Goal: Information Seeking & Learning: Learn about a topic

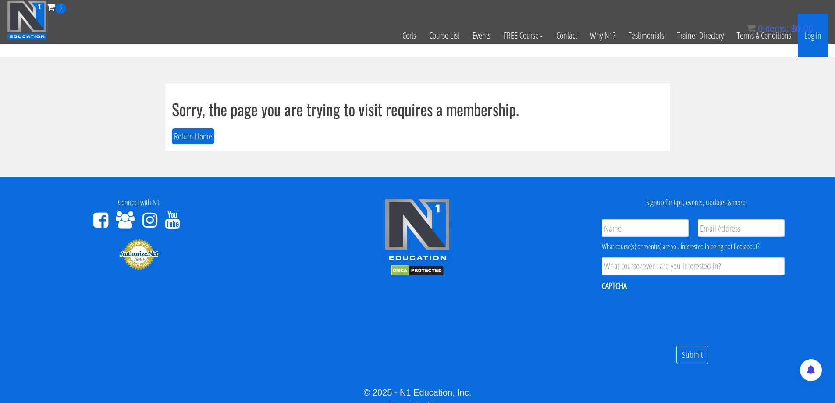
click at [816, 31] on link "Log In" at bounding box center [813, 35] width 30 height 43
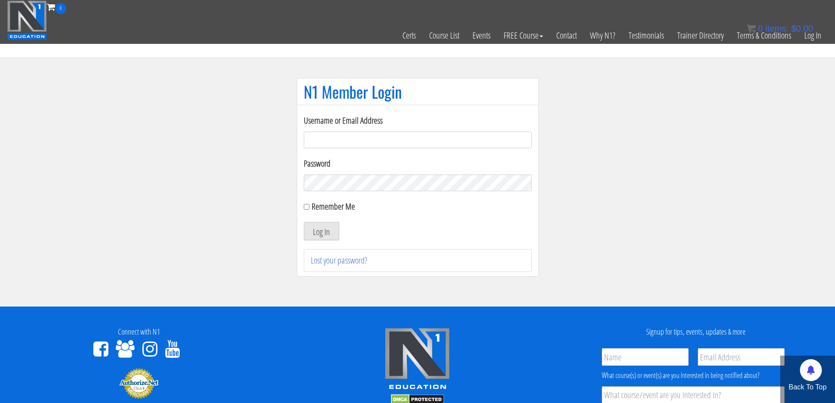
type input "jimressos@gmail.com"
click at [318, 208] on label "Remember Me" at bounding box center [333, 206] width 43 height 12
click at [310, 208] on input "Remember Me" at bounding box center [307, 207] width 6 height 6
checkbox input "true"
click at [319, 228] on button "Log In" at bounding box center [322, 231] width 36 height 18
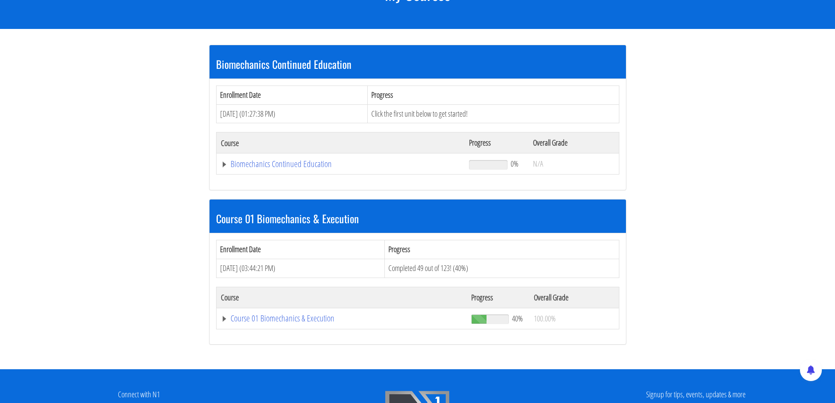
scroll to position [146, 0]
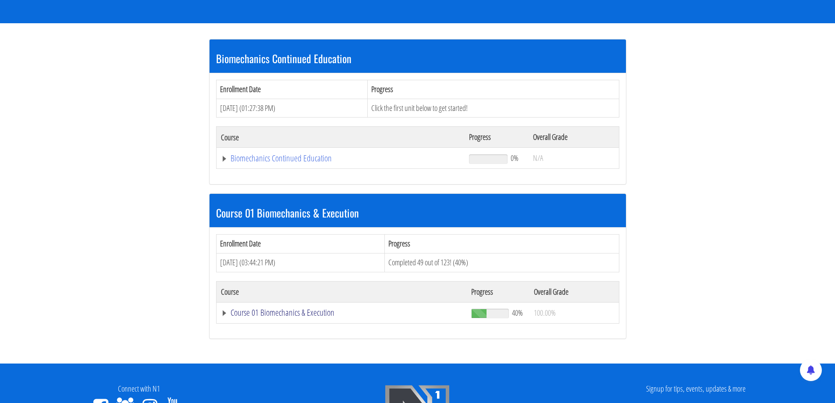
click at [265, 163] on link "Course 01 Biomechanics & Execution" at bounding box center [341, 158] width 240 height 9
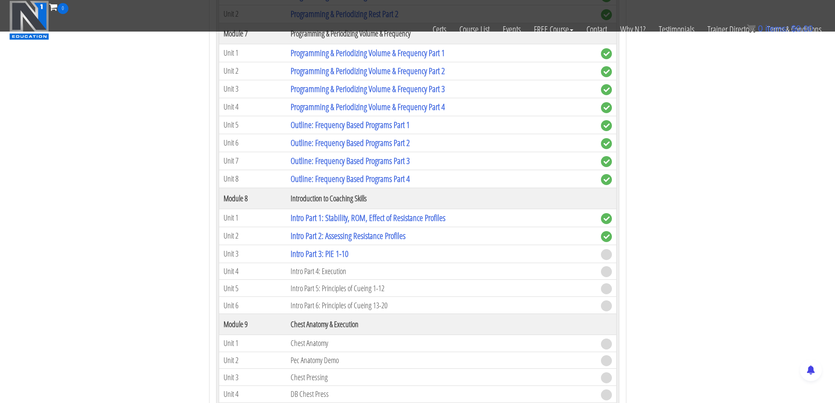
scroll to position [1242, 0]
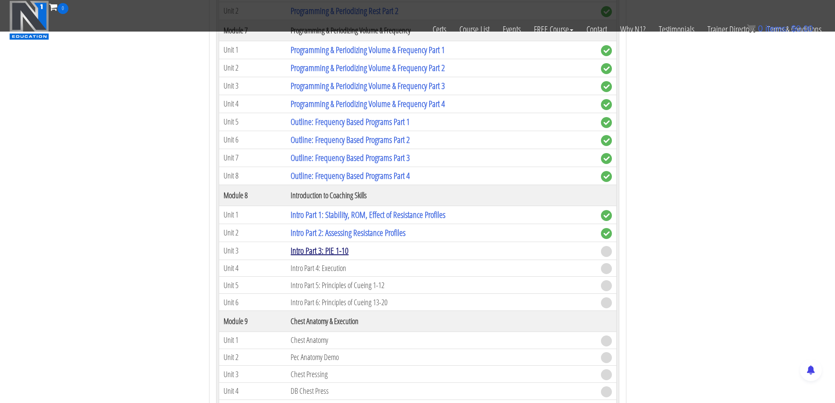
click at [335, 253] on link "Intro Part 3: PIE 1-10" at bounding box center [320, 251] width 58 height 12
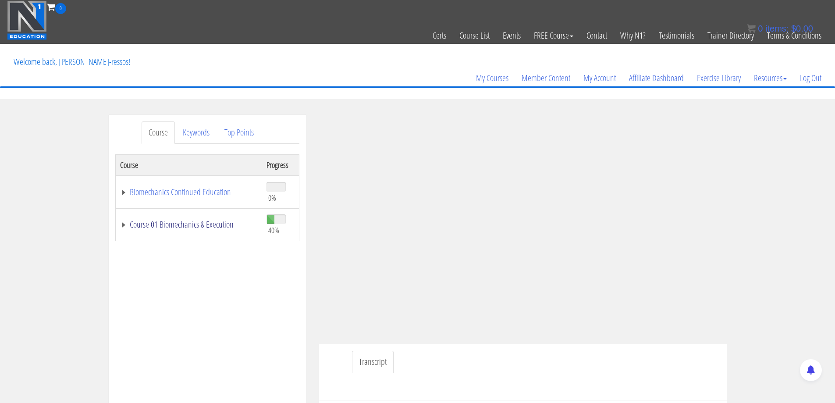
click at [228, 227] on link "Course 01 Biomechanics & Execution" at bounding box center [189, 224] width 138 height 9
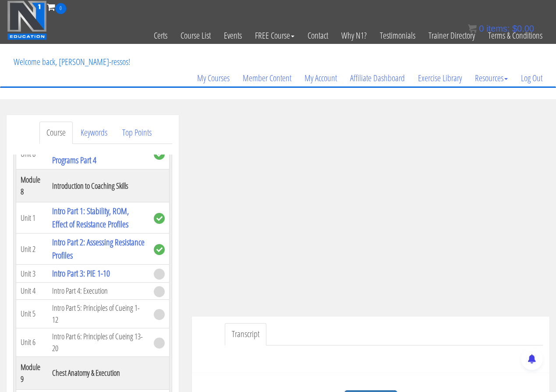
scroll to position [1461, 0]
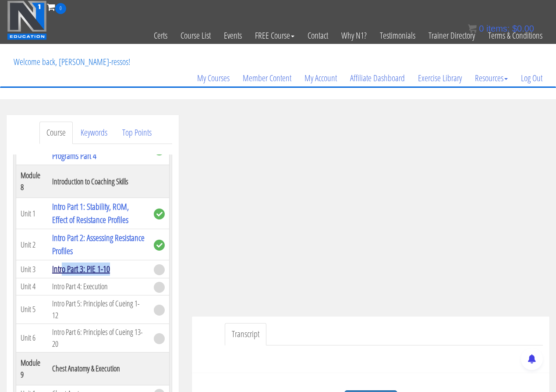
drag, startPoint x: 115, startPoint y: 270, endPoint x: 62, endPoint y: 274, distance: 53.7
click at [62, 274] on td "Intro Part 3: PIE 1-10" at bounding box center [99, 269] width 102 height 18
click at [123, 274] on td "Intro Part 3: PIE 1-10" at bounding box center [99, 269] width 102 height 18
drag, startPoint x: 121, startPoint y: 271, endPoint x: 52, endPoint y: 271, distance: 69.3
click at [52, 271] on td "Intro Part 3: PIE 1-10" at bounding box center [99, 269] width 102 height 18
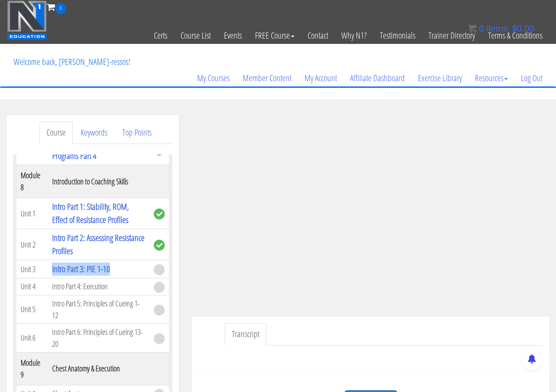
copy link "Intro Part 3: PIE 1-10"
click at [259, 105] on section "Course Keywords Top Points Course Progress Biomechanics Continued Education 0% …" at bounding box center [278, 362] width 556 height 527
click at [287, 103] on section "Course Keywords Top Points Course Progress Biomechanics Continued Education 0% …" at bounding box center [278, 362] width 556 height 527
click at [336, 331] on ul "Transcript" at bounding box center [384, 334] width 318 height 22
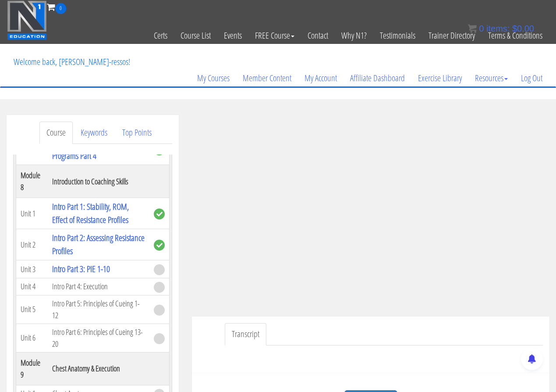
click at [336, 331] on ul "Transcript" at bounding box center [384, 334] width 318 height 22
click at [402, 333] on ul "Transcript" at bounding box center [384, 334] width 318 height 22
click at [403, 332] on ul "Transcript" at bounding box center [384, 334] width 318 height 22
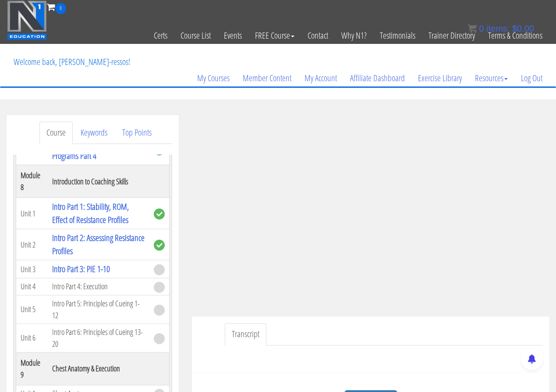
click at [403, 332] on ul "Transcript" at bounding box center [384, 334] width 318 height 22
click at [430, 328] on ul "Transcript" at bounding box center [384, 334] width 318 height 22
click at [427, 331] on ul "Transcript" at bounding box center [384, 334] width 318 height 22
click at [432, 330] on ul "Transcript" at bounding box center [384, 334] width 318 height 22
click at [331, 324] on ul "Transcript" at bounding box center [384, 334] width 318 height 22
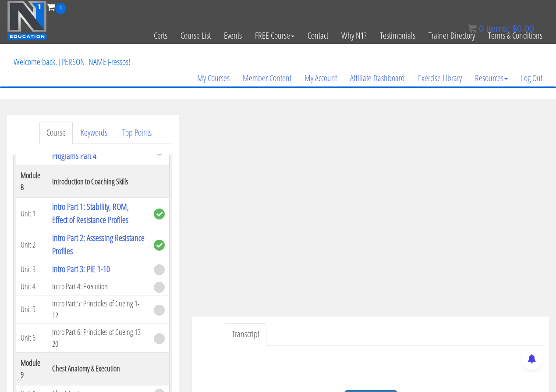
click at [390, 336] on ul "Transcript" at bounding box center [384, 334] width 318 height 22
click at [352, 330] on ul "Transcript" at bounding box center [384, 334] width 318 height 22
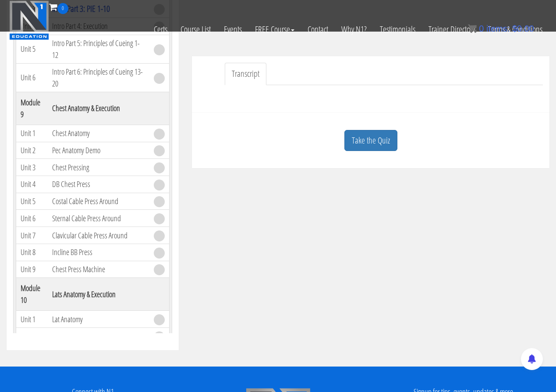
scroll to position [0, 0]
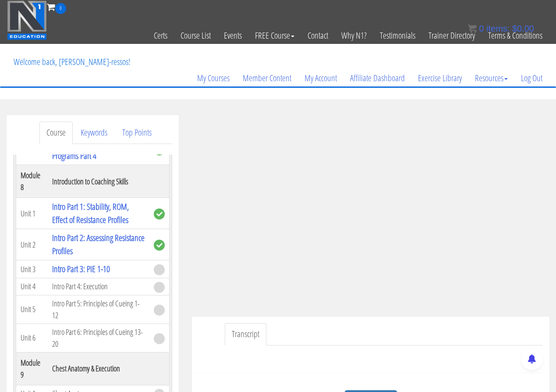
click at [517, 328] on ul "Transcript" at bounding box center [384, 334] width 318 height 22
click at [510, 337] on ul "Transcript" at bounding box center [384, 334] width 318 height 22
click at [367, 330] on ul "Transcript" at bounding box center [384, 334] width 318 height 22
click at [398, 329] on ul "Transcript" at bounding box center [384, 334] width 318 height 22
click at [339, 335] on ul "Transcript" at bounding box center [384, 334] width 318 height 22
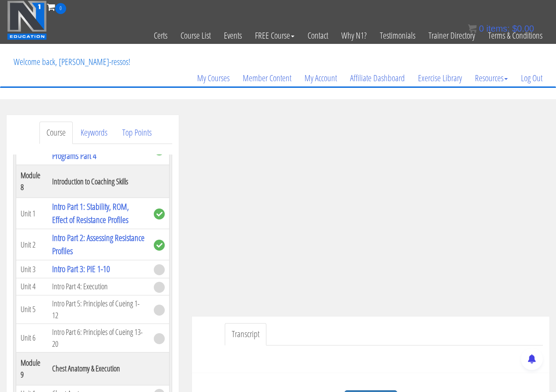
click at [339, 334] on ul "Transcript" at bounding box center [384, 334] width 318 height 22
click at [340, 332] on ul "Transcript" at bounding box center [384, 334] width 318 height 22
click at [339, 331] on ul "Transcript" at bounding box center [384, 334] width 318 height 22
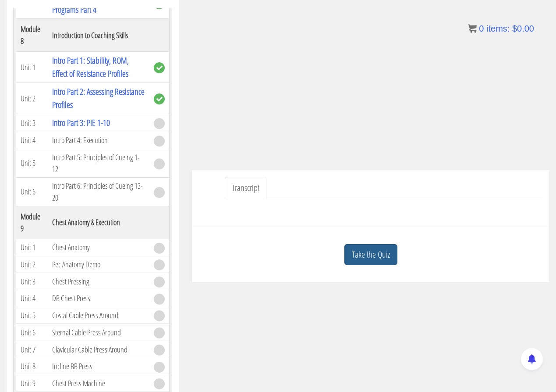
click at [352, 257] on link "Take the Quiz" at bounding box center [371, 254] width 53 height 21
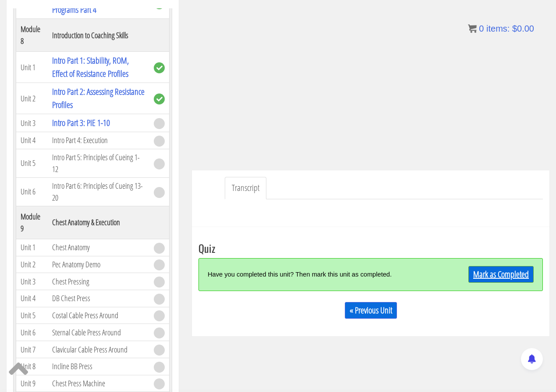
click at [478, 275] on link "Mark as Completed" at bounding box center [501, 274] width 65 height 17
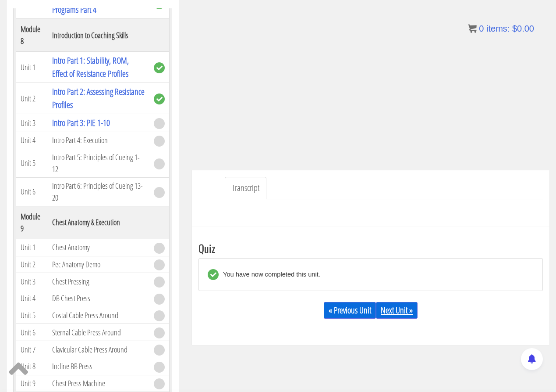
click at [403, 308] on link "Next Unit »" at bounding box center [397, 310] width 42 height 17
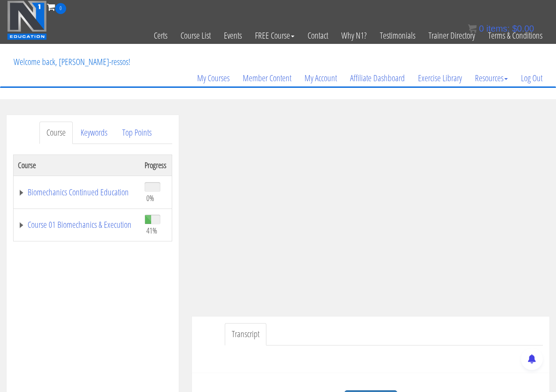
click at [102, 233] on td "Course 01 Biomechanics & Execution" at bounding box center [77, 224] width 127 height 33
click at [107, 229] on link "Course 01 Biomechanics & Execution" at bounding box center [77, 224] width 118 height 9
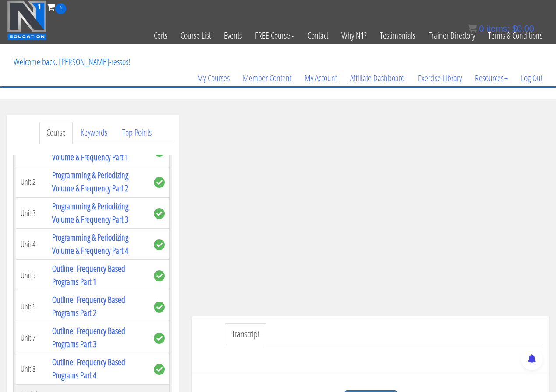
scroll to position [1461, 0]
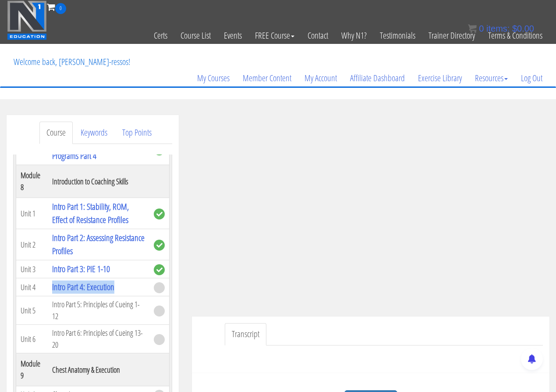
drag, startPoint x: 117, startPoint y: 289, endPoint x: 52, endPoint y: 287, distance: 64.9
click at [52, 287] on td "Intro Part 4: Execution" at bounding box center [99, 287] width 102 height 18
copy link "Intro Part 4: Execution"
click at [140, 359] on th "Chest Anatomy & Execution" at bounding box center [99, 369] width 102 height 33
